Goal: Task Accomplishment & Management: Use online tool/utility

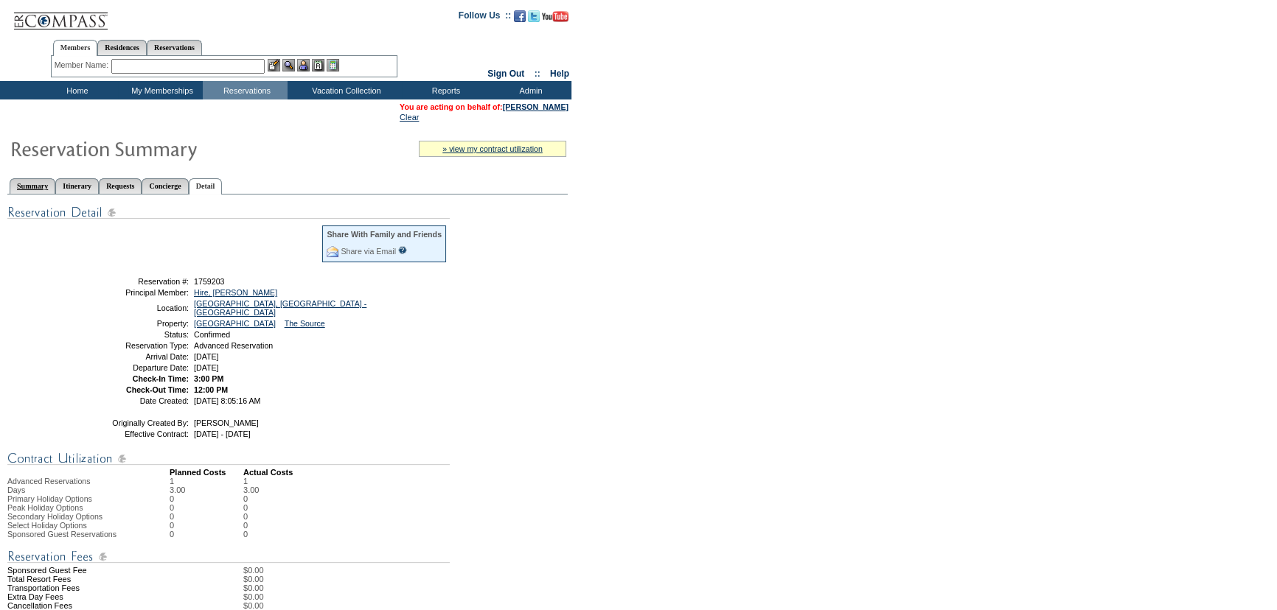
click at [41, 187] on link "Summary" at bounding box center [33, 185] width 46 height 15
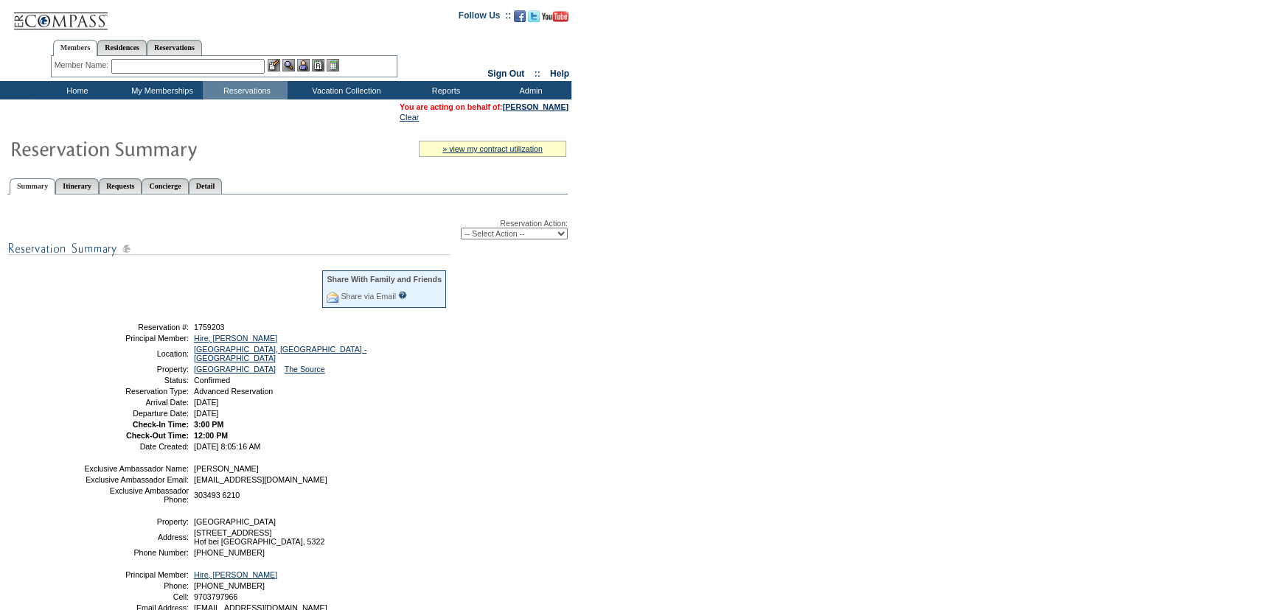
click at [534, 236] on select "-- Select Action -- Modify Reservation Dates Modify Reservation Cost Modify Occ…" at bounding box center [514, 234] width 107 height 12
select select "ChangeCost"
click at [461, 229] on select "-- Select Action -- Modify Reservation Dates Modify Reservation Cost Modify Occ…" at bounding box center [514, 234] width 107 height 12
click at [740, 295] on form "Follow Us ::" at bounding box center [638, 363] width 1277 height 727
